Goal: Information Seeking & Learning: Learn about a topic

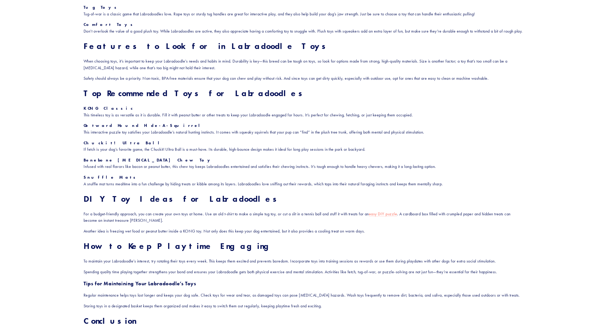
scroll to position [426, 0]
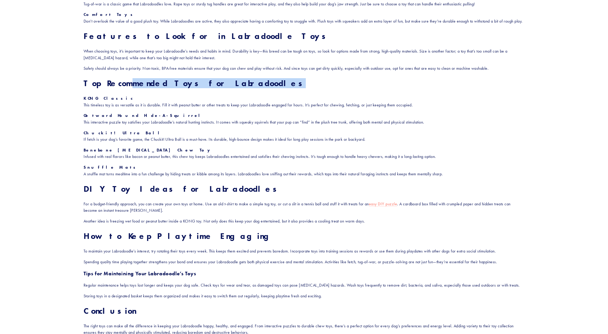
drag, startPoint x: 180, startPoint y: 97, endPoint x: 246, endPoint y: 97, distance: 66.1
click at [245, 88] on h2 "Top Recommended Toys for Labradoodles" at bounding box center [304, 83] width 441 height 10
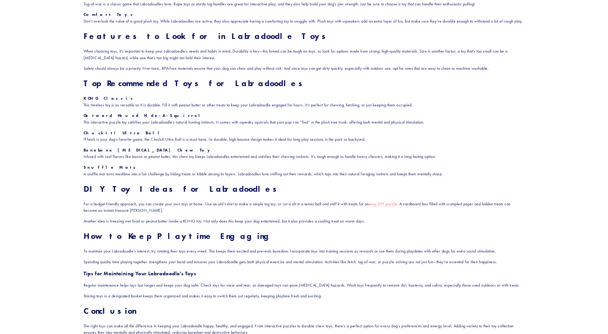
click at [245, 88] on h2 "Top Recommended Toys for Labradoodles" at bounding box center [304, 83] width 441 height 10
drag, startPoint x: 330, startPoint y: 136, endPoint x: 374, endPoint y: 136, distance: 44.6
click at [374, 125] on p "Outward Hound Hide-A-Squirrel This interactive puzzle toy satisfies your Labrad…" at bounding box center [304, 118] width 441 height 13
click at [380, 125] on p "Outward Hound Hide-A-Squirrel This interactive puzzle toy satisfies your Labrad…" at bounding box center [304, 118] width 441 height 13
drag, startPoint x: 97, startPoint y: 164, endPoint x: 157, endPoint y: 161, distance: 60.5
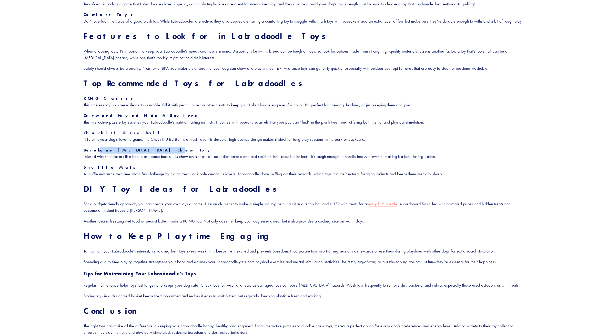
click at [157, 160] on p "Benebone [MEDICAL_DATA] Chew Toy Infused with real flavors like bacon or peanut…" at bounding box center [304, 153] width 441 height 13
drag, startPoint x: 191, startPoint y: 189, endPoint x: 222, endPoint y: 189, distance: 30.7
click at [222, 177] on p "Snuffle Mats A snuffle mat turns mealtime into a fun challenge by hiding treats…" at bounding box center [304, 170] width 441 height 13
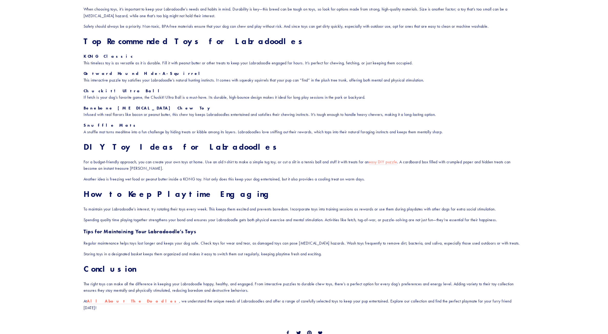
scroll to position [506, 0]
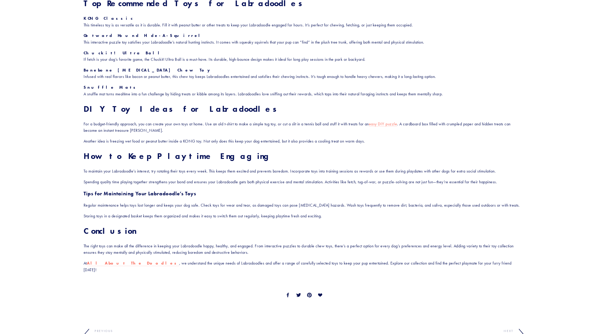
click at [89, 90] on strong "Snuffle Mats" at bounding box center [111, 87] width 55 height 5
